Goal: Navigation & Orientation: Go to known website

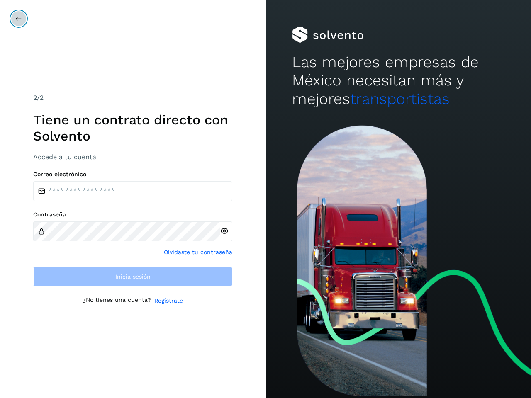
click at [19, 19] on icon at bounding box center [18, 18] width 7 height 7
click at [224, 231] on icon at bounding box center [224, 231] width 9 height 9
click at [198, 252] on link "Olvidaste tu contraseña" at bounding box center [198, 252] width 68 height 9
click at [168, 301] on link "Regístrate" at bounding box center [168, 300] width 29 height 9
